Goal: Task Accomplishment & Management: Manage account settings

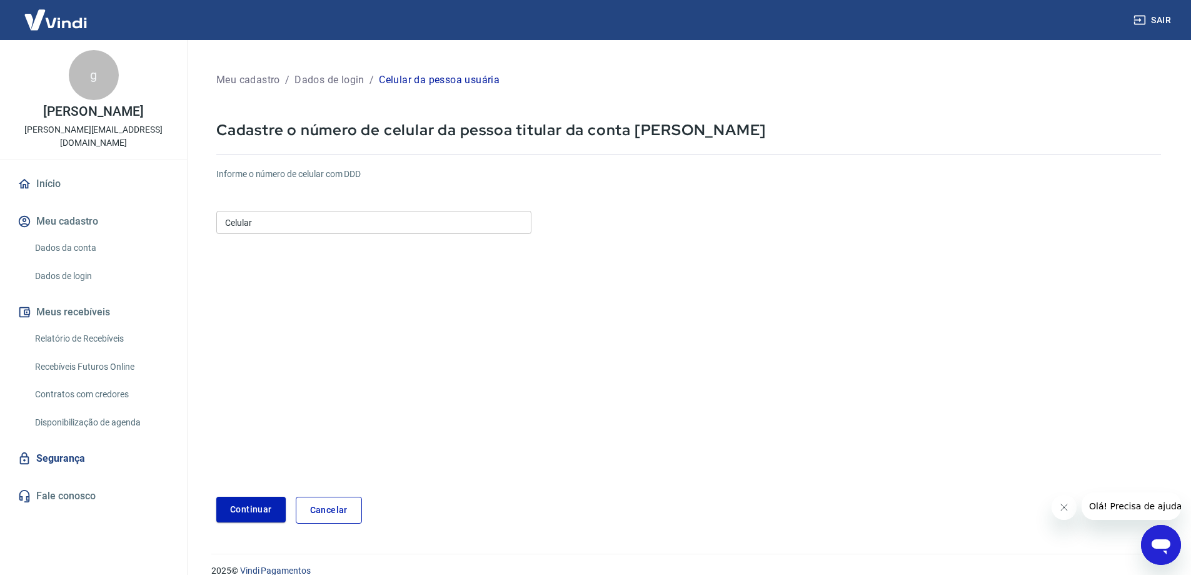
click at [270, 221] on input "Celular" at bounding box center [373, 222] width 315 height 23
type input "[PHONE_NUMBER]"
click at [251, 501] on button "Continuar" at bounding box center [250, 509] width 69 height 26
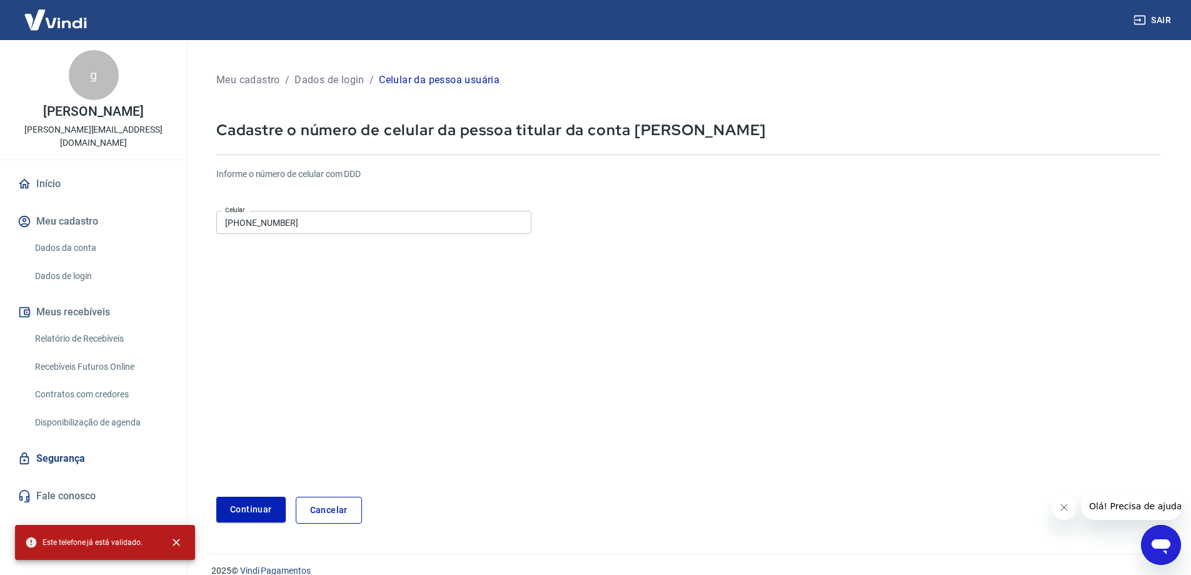
click at [54, 170] on link "Início" at bounding box center [93, 184] width 157 height 28
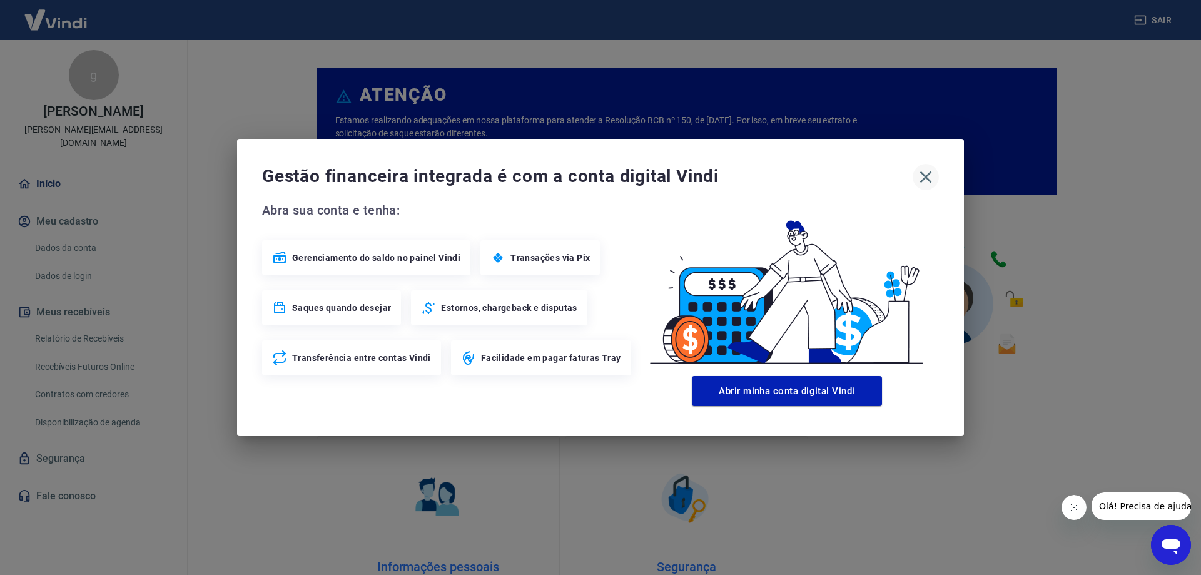
click at [925, 174] on icon "button" at bounding box center [925, 177] width 20 height 20
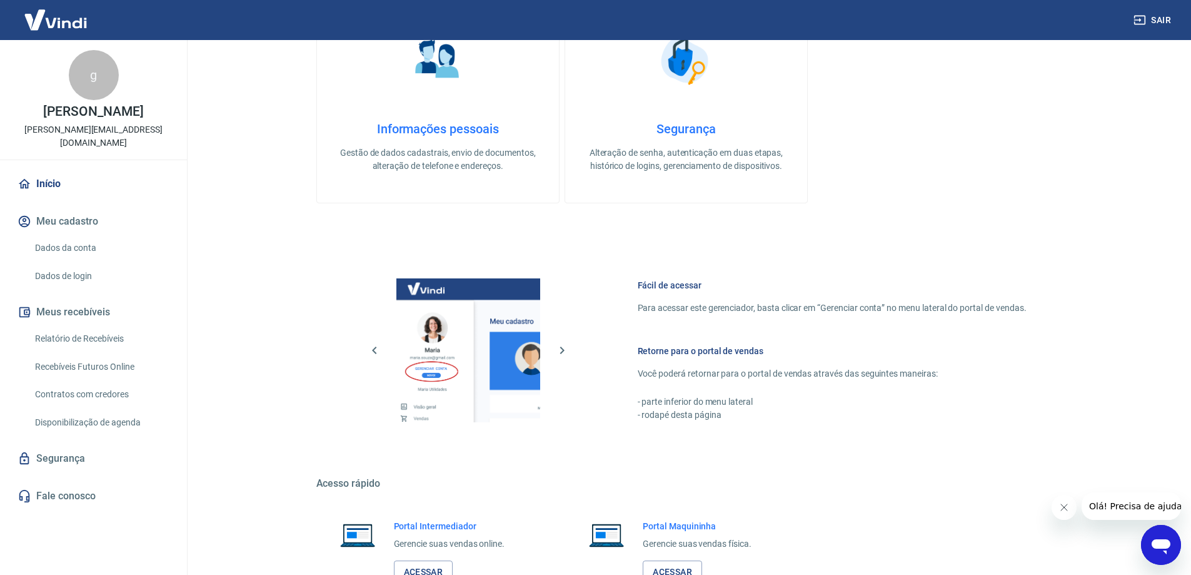
scroll to position [530, 0]
